Goal: Information Seeking & Learning: Learn about a topic

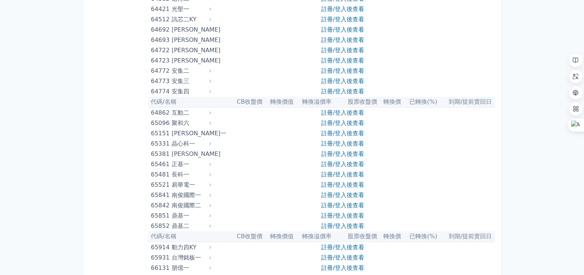
scroll to position [3420, 0]
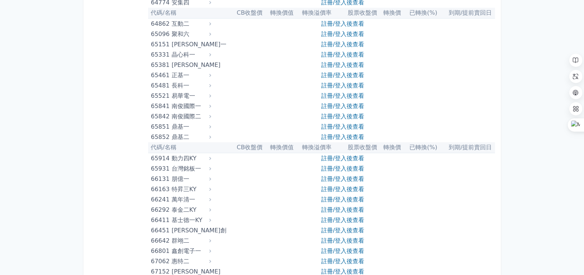
click at [210, 52] on icon at bounding box center [210, 54] width 5 height 5
click at [349, 51] on link "註冊/登入後查看" at bounding box center [342, 54] width 43 height 7
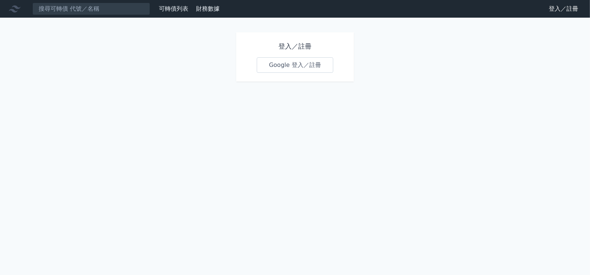
click at [313, 61] on link "Google 登入／註冊" at bounding box center [295, 64] width 76 height 15
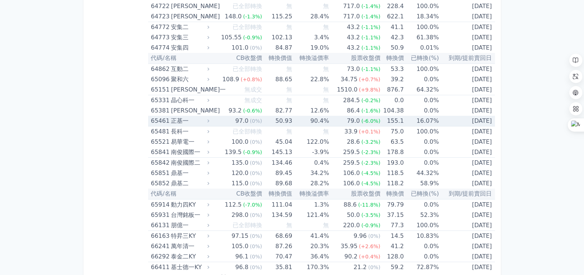
scroll to position [3384, 0]
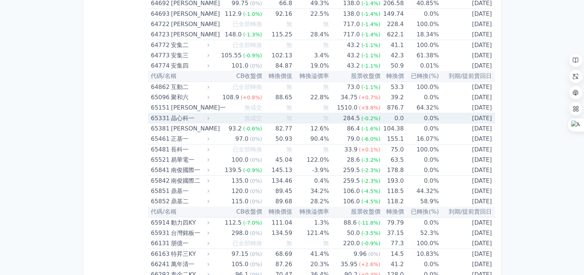
click at [199, 113] on div "晶心科一" at bounding box center [189, 118] width 37 height 10
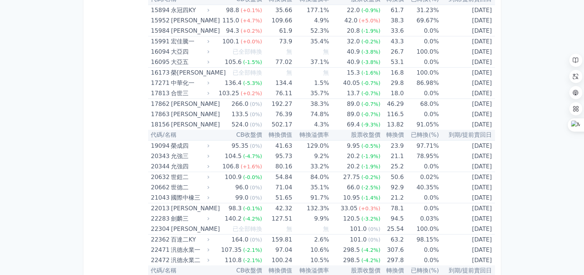
scroll to position [0, 0]
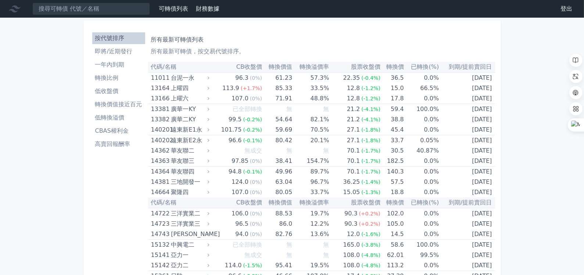
click at [112, 101] on li "轉換價值接近百元" at bounding box center [118, 104] width 53 height 9
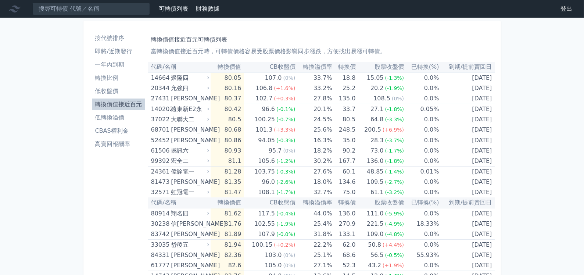
click at [119, 130] on li "CBAS權利金" at bounding box center [118, 131] width 53 height 9
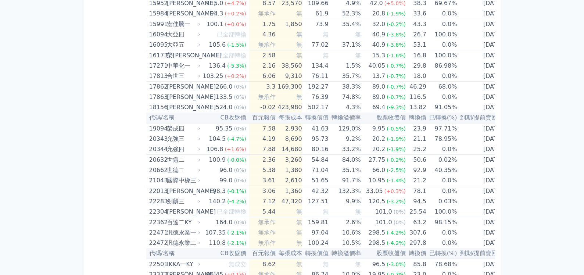
scroll to position [367, 0]
